Goal: Check status: Check status

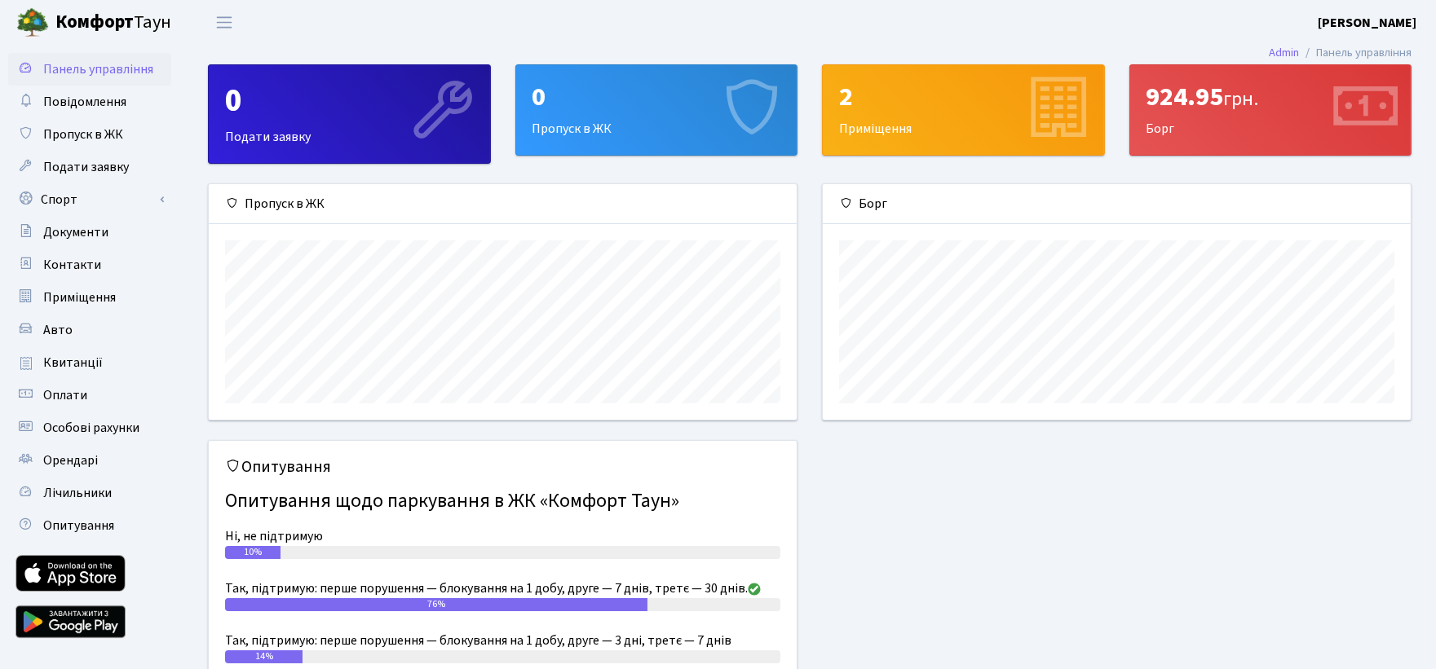
scroll to position [235, 588]
click at [963, 109] on div "2" at bounding box center [963, 97] width 249 height 31
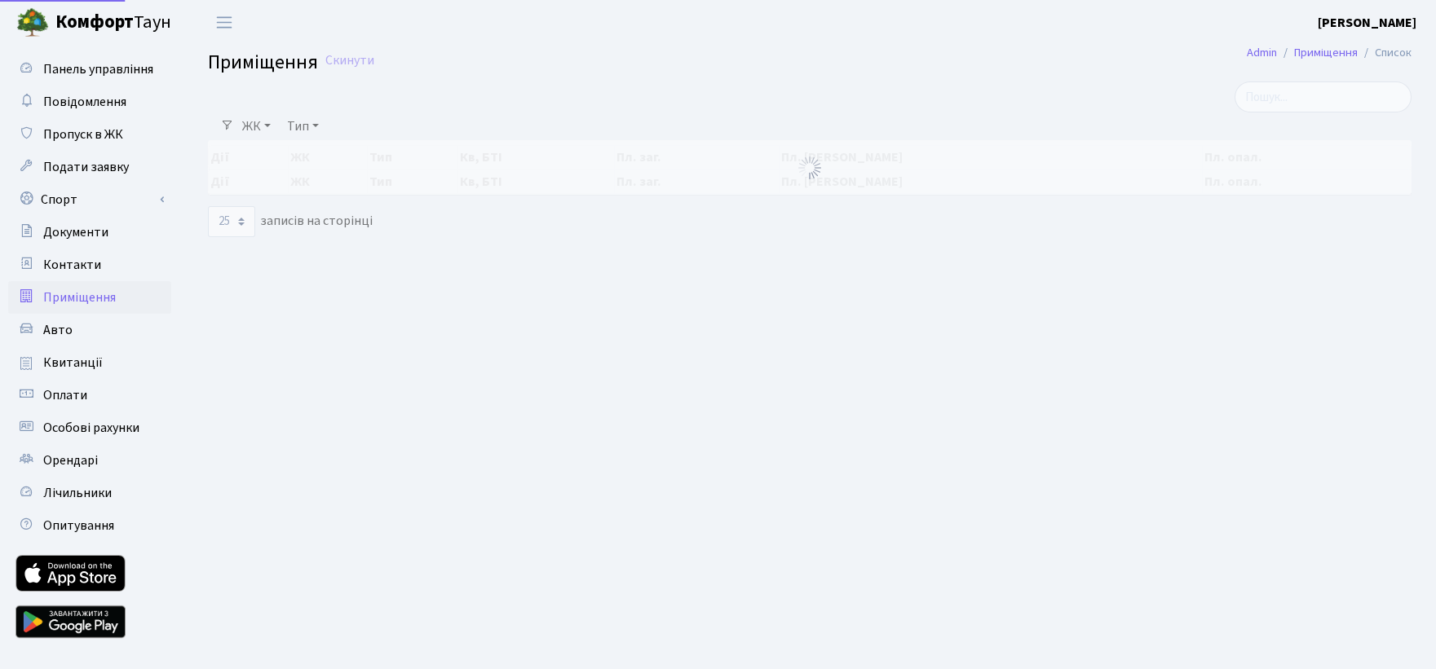
select select "25"
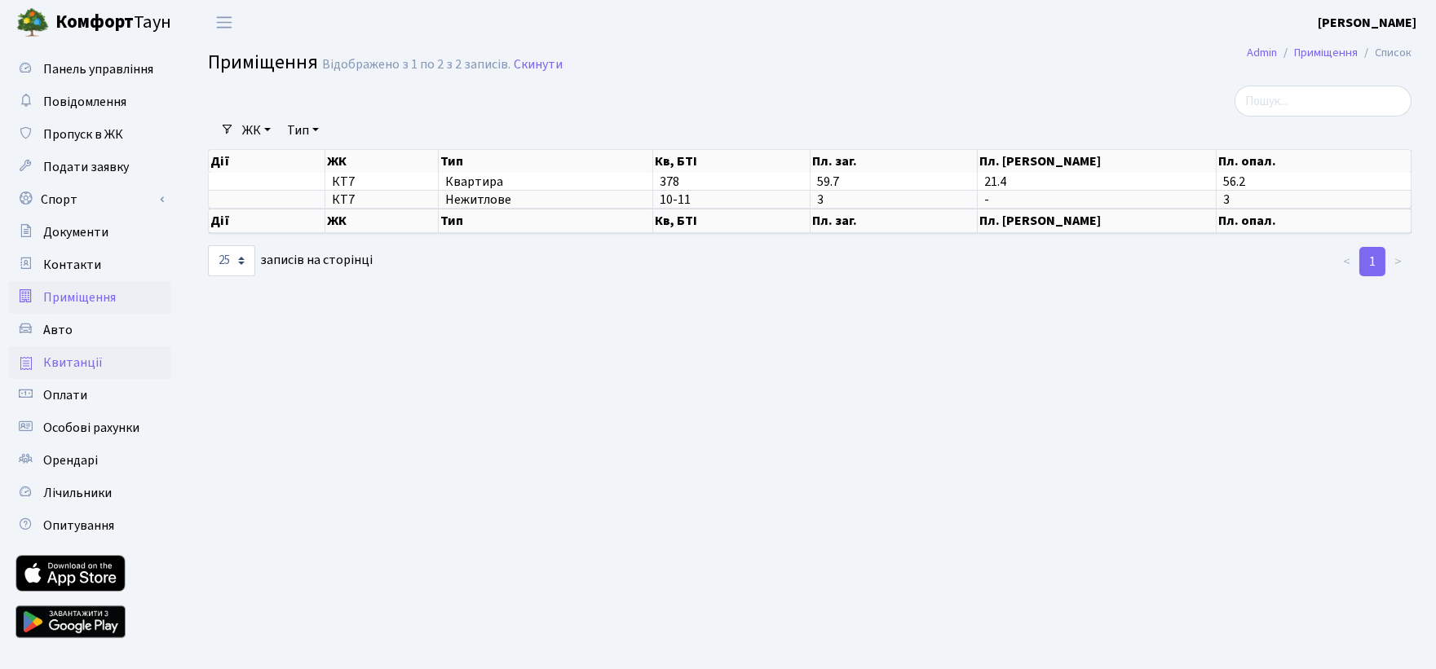
click at [79, 359] on span "Квитанції" at bounding box center [73, 363] width 60 height 18
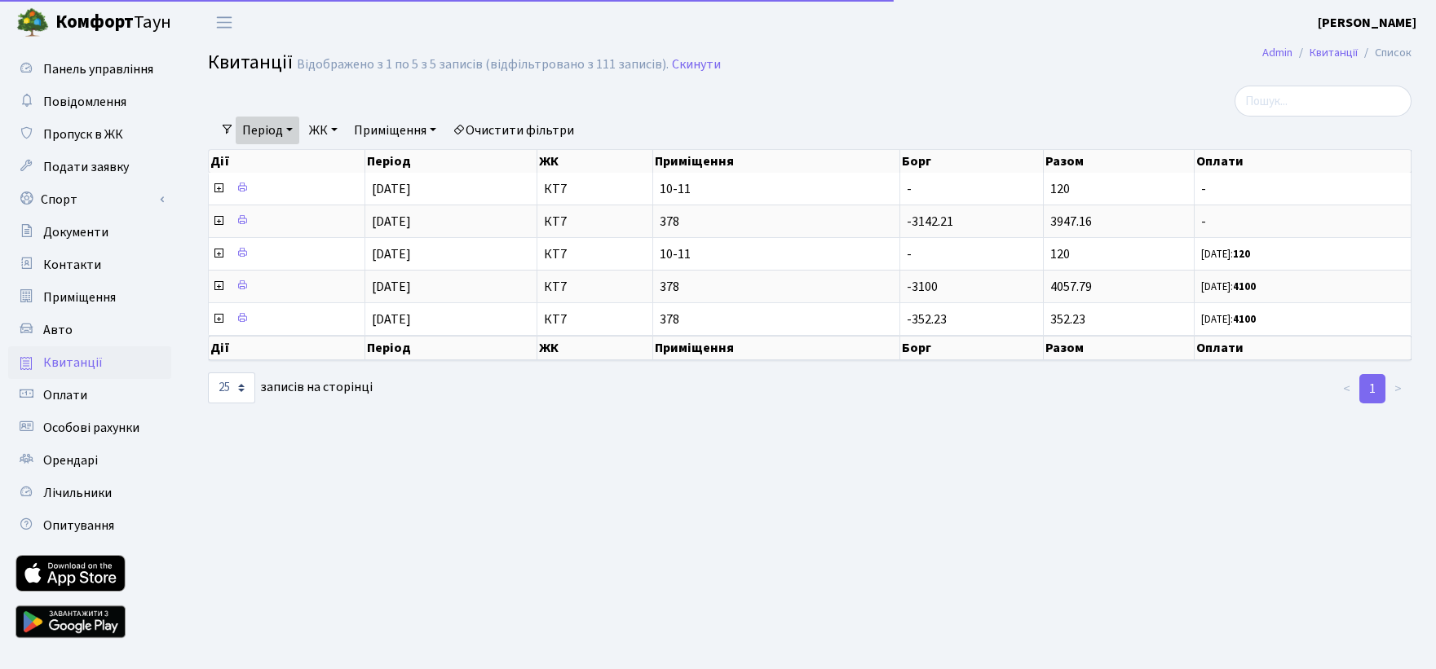
select select "25"
click at [278, 126] on link "Період" at bounding box center [268, 131] width 64 height 28
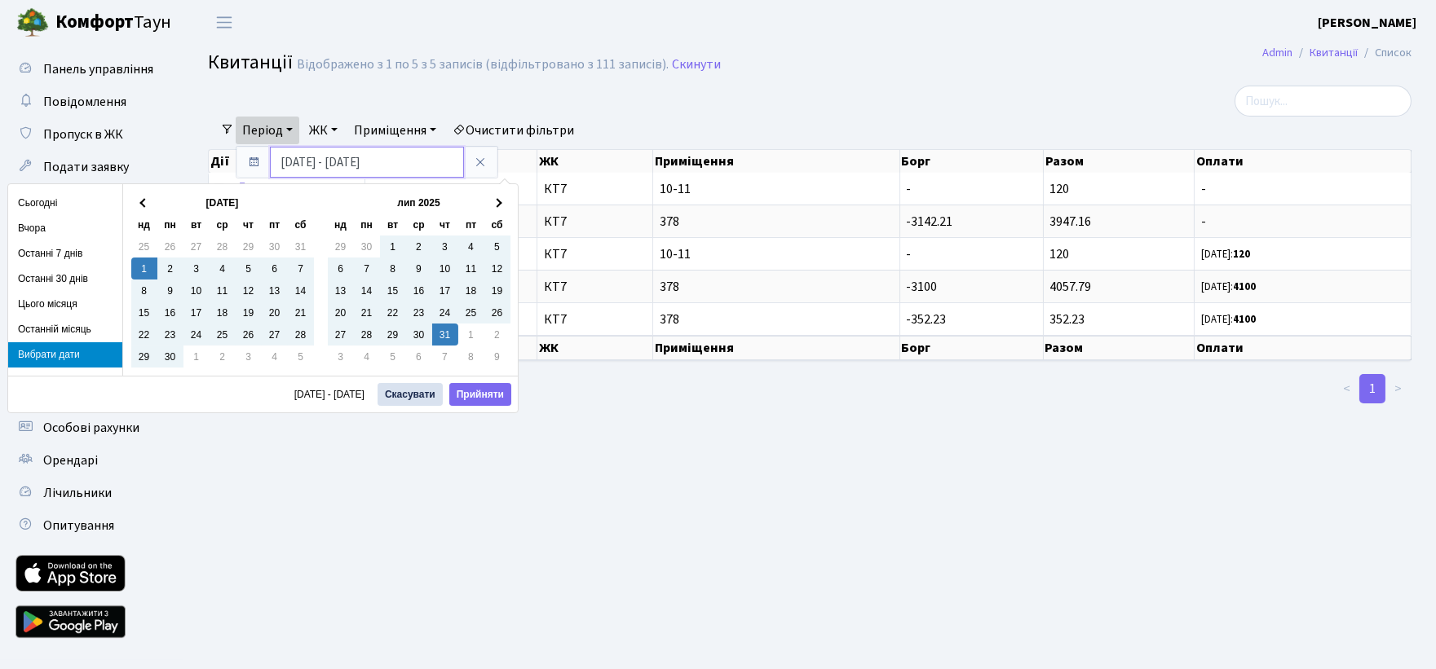
click at [302, 158] on input "[DATE] - [DATE]" at bounding box center [367, 162] width 194 height 31
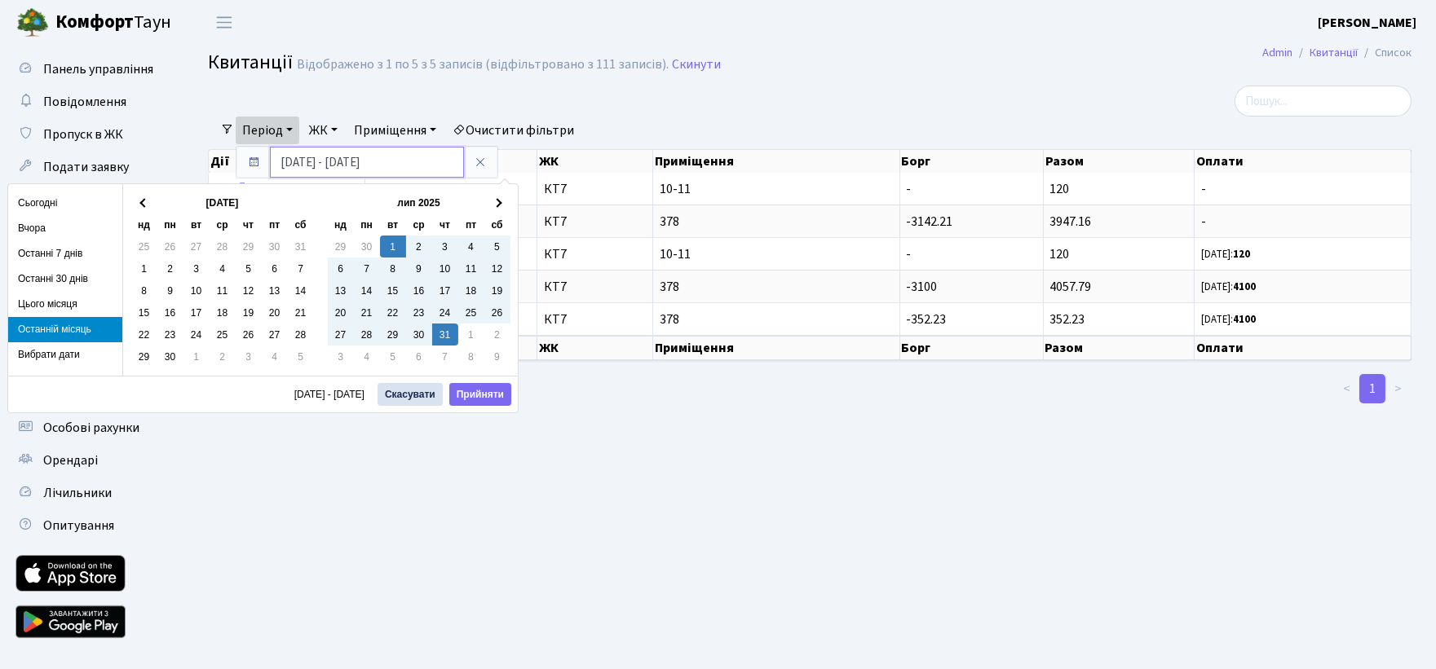
drag, startPoint x: 372, startPoint y: 163, endPoint x: 365, endPoint y: 159, distance: 8.4
click at [365, 159] on input "[DATE] - [DATE]" at bounding box center [367, 162] width 194 height 31
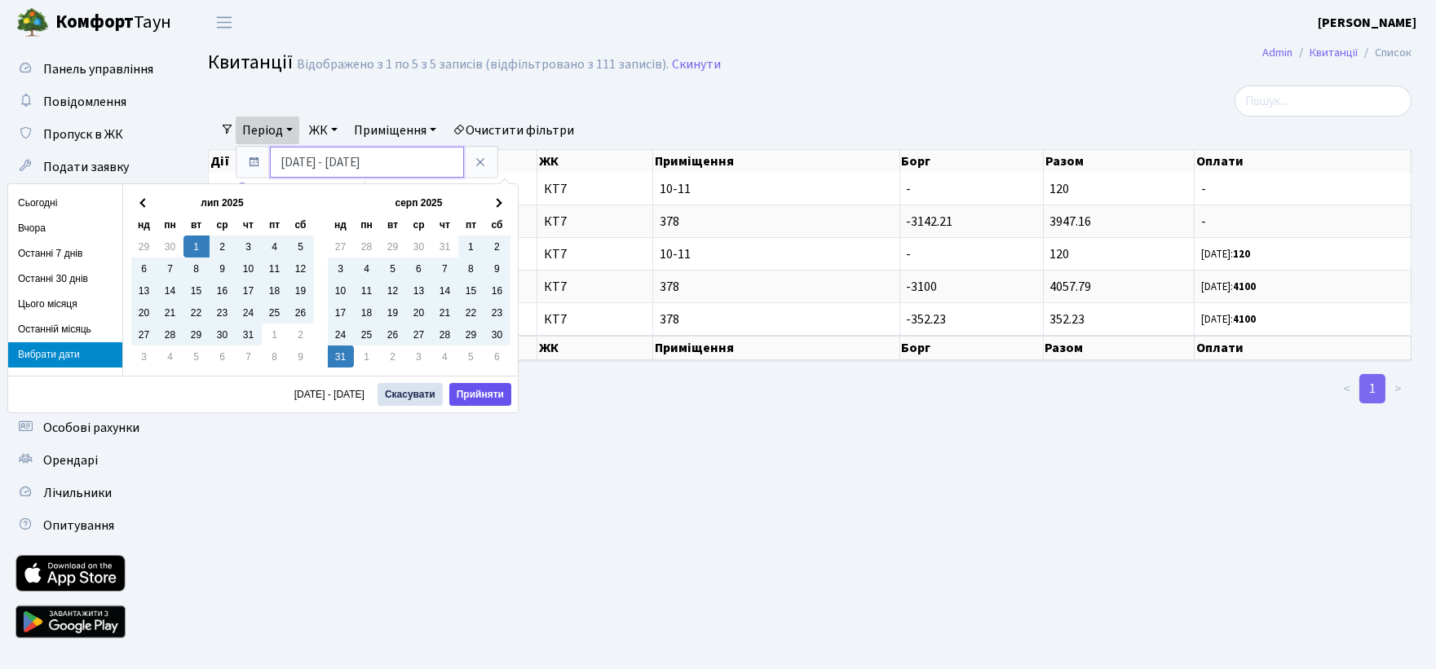
type input "[DATE] - [DATE]"
click at [479, 394] on button "Прийняти" at bounding box center [480, 394] width 62 height 23
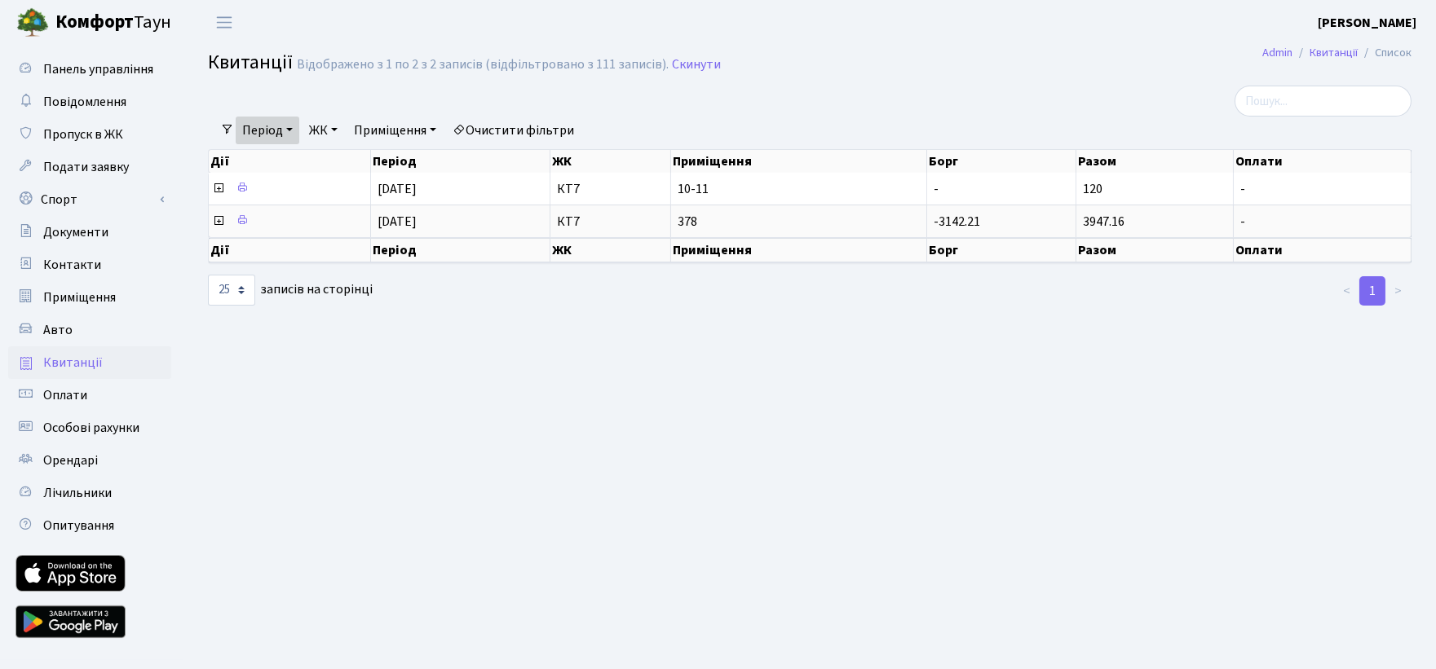
click at [266, 133] on link "Період" at bounding box center [268, 131] width 64 height 28
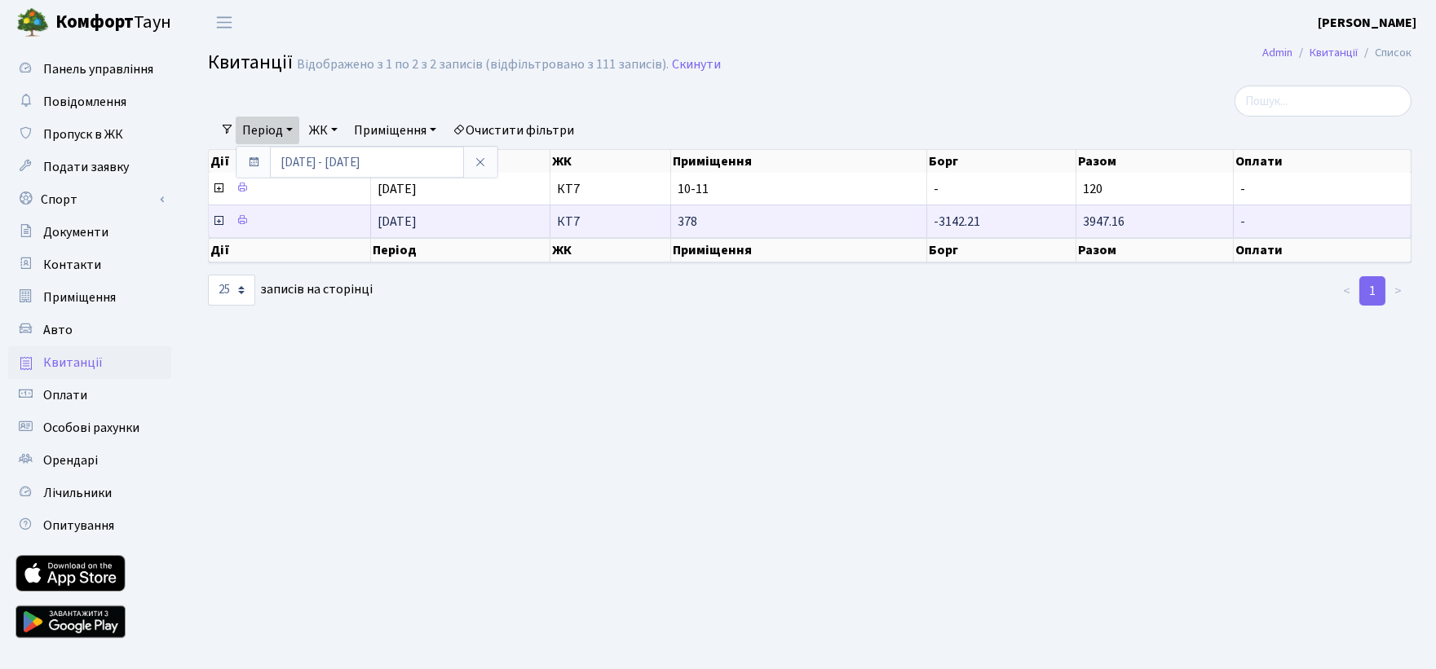
click at [959, 222] on span "-3142.21" at bounding box center [957, 222] width 46 height 18
click at [215, 217] on icon at bounding box center [218, 220] width 13 height 13
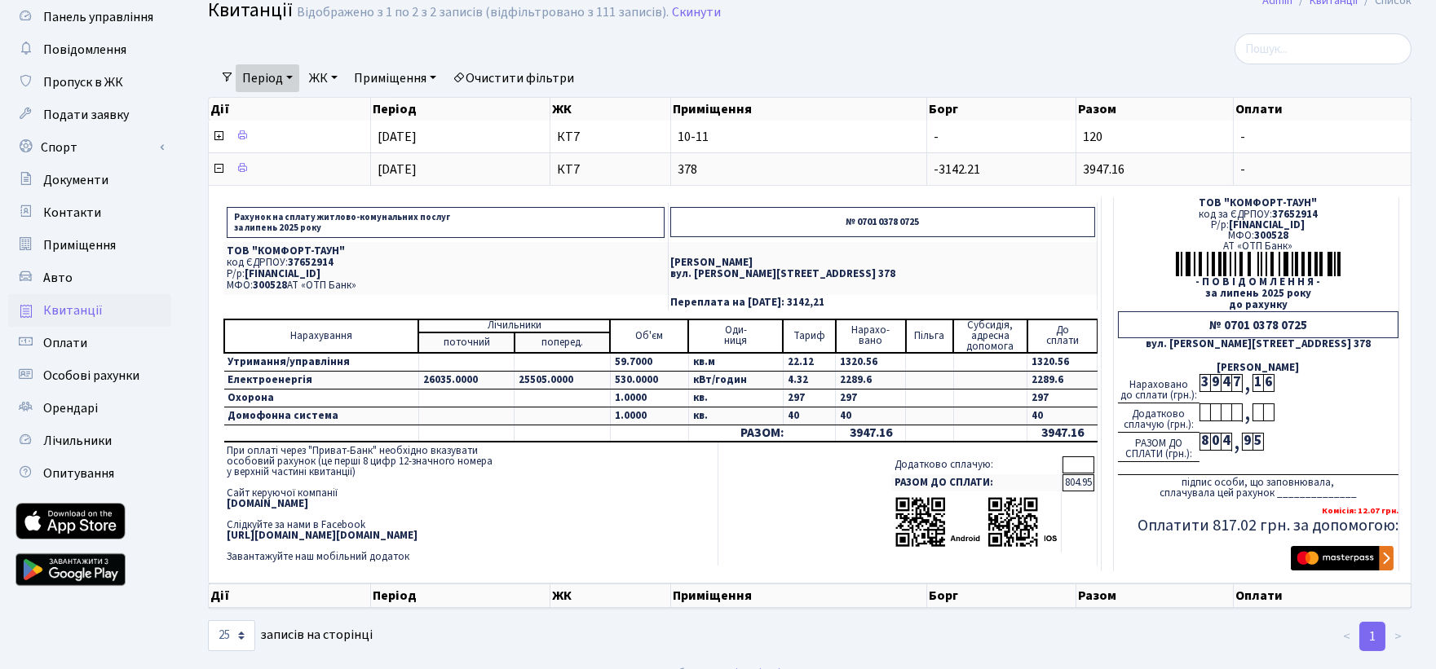
scroll to position [78, 0]
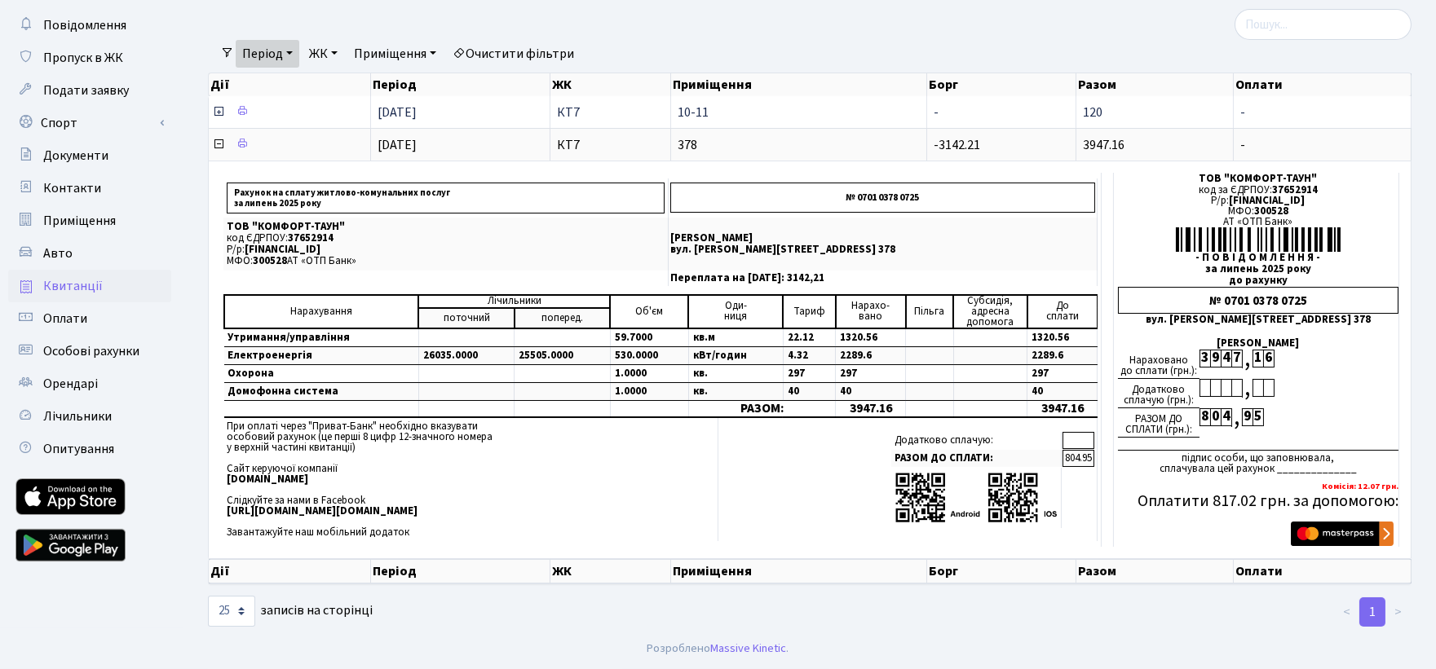
drag, startPoint x: 219, startPoint y: 110, endPoint x: 214, endPoint y: 118, distance: 9.1
click at [217, 110] on icon at bounding box center [218, 111] width 13 height 13
